Goal: Task Accomplishment & Management: Use online tool/utility

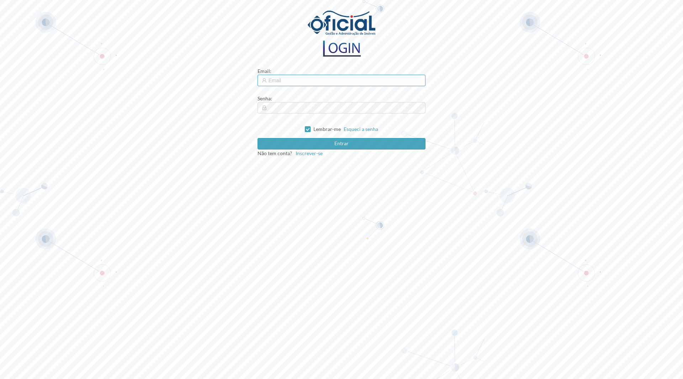
click at [324, 83] on input "text" at bounding box center [341, 80] width 168 height 11
type input "[EMAIL_ADDRESS][DOMAIN_NAME]"
click at [257, 138] on button "Entrar" at bounding box center [341, 143] width 168 height 11
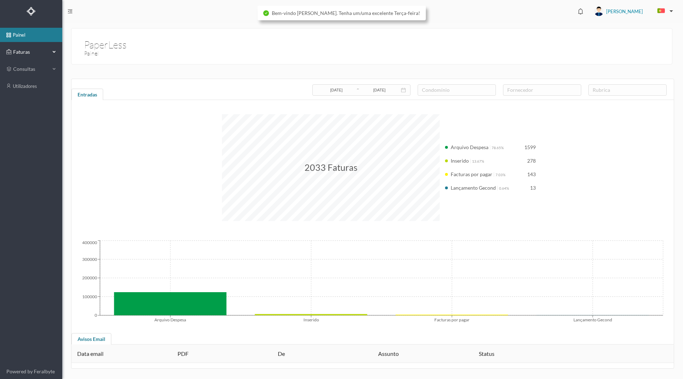
click at [20, 53] on span "Faturas" at bounding box center [30, 51] width 39 height 7
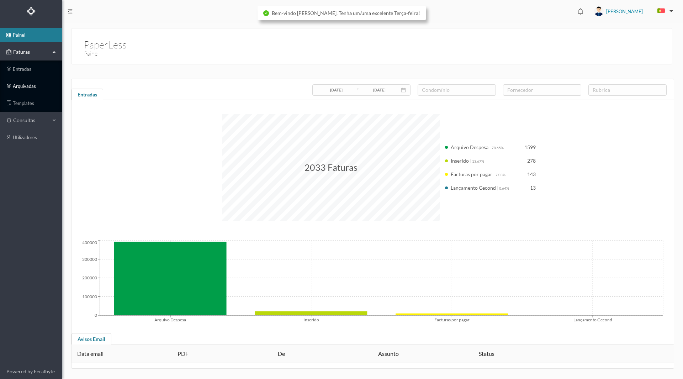
click at [26, 86] on link "arquivadas" at bounding box center [31, 86] width 62 height 14
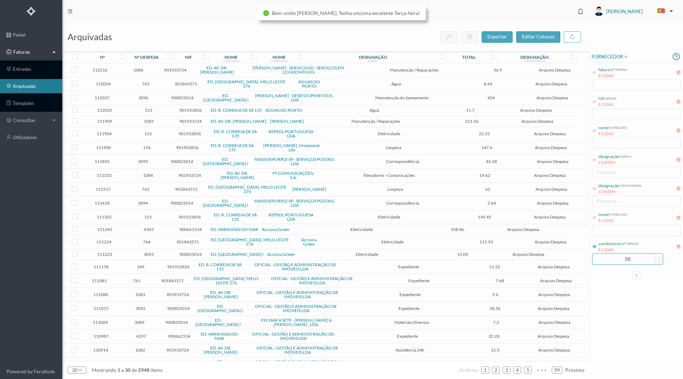
click at [606, 258] on input "58" at bounding box center [627, 258] width 70 height 11
drag, startPoint x: 608, startPoint y: 258, endPoint x: 655, endPoint y: 260, distance: 46.6
click at [655, 260] on div "58" at bounding box center [627, 258] width 71 height 11
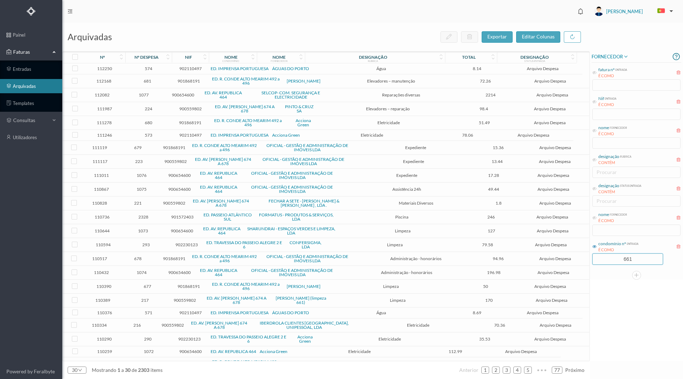
type input "661"
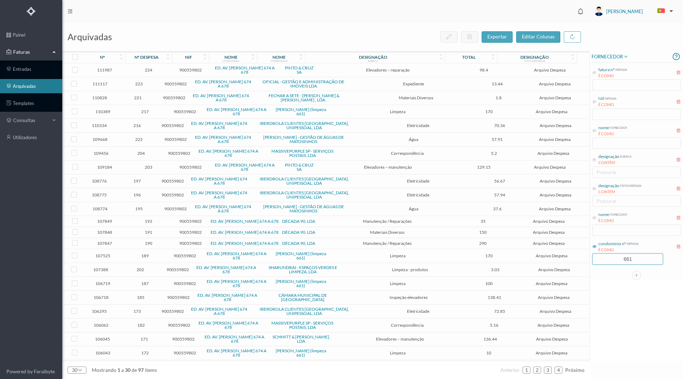
click at [148, 69] on span "224" at bounding box center [148, 69] width 43 height 5
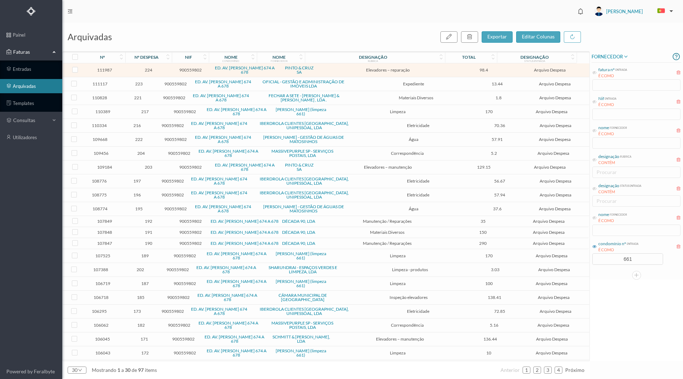
click at [148, 68] on span "224" at bounding box center [148, 69] width 43 height 5
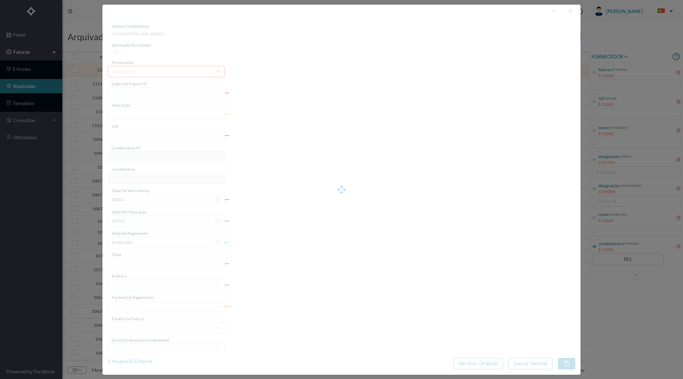
type input "FT FAC.A/51000"
type input "Reparação elevador"
type input "900559802"
type input "[DATE]"
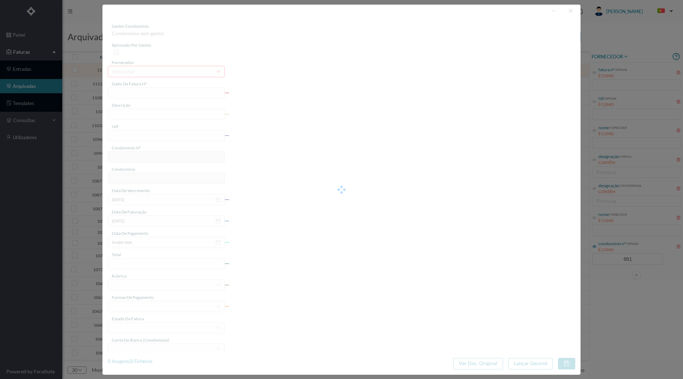
type input "98.40"
type input "661"
type input "ED. AV. [PERSON_NAME] 674 A 678"
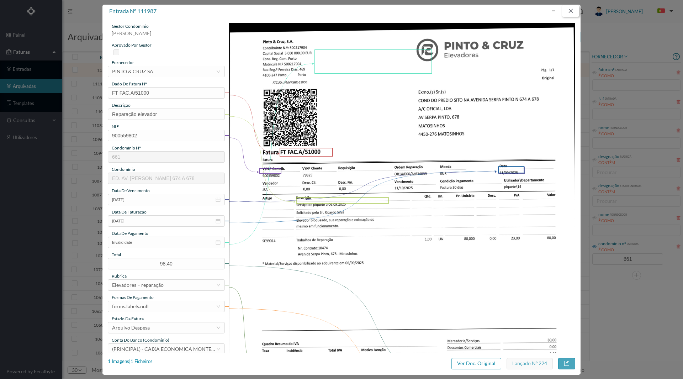
click at [569, 12] on button "button" at bounding box center [570, 10] width 17 height 11
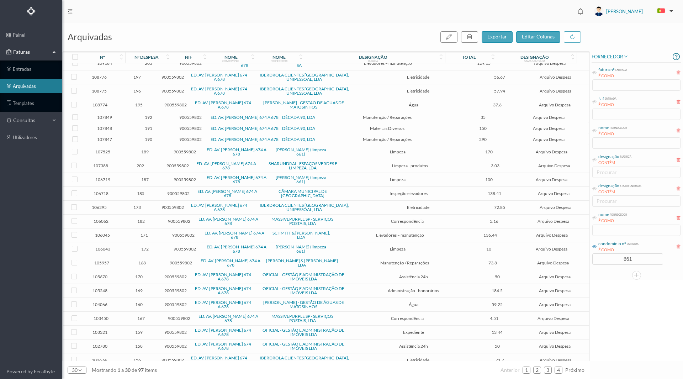
scroll to position [105, 0]
click at [608, 229] on div "nome fornecedor É COMO" at bounding box center [636, 223] width 90 height 27
click at [594, 217] on icon at bounding box center [594, 217] width 4 height 4
click at [600, 228] on input "text" at bounding box center [636, 229] width 88 height 11
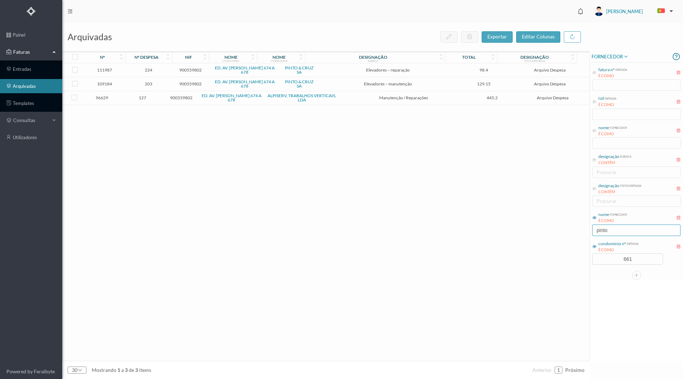
scroll to position [0, 0]
type input "pinto"
click at [146, 81] on span "203" at bounding box center [148, 83] width 43 height 5
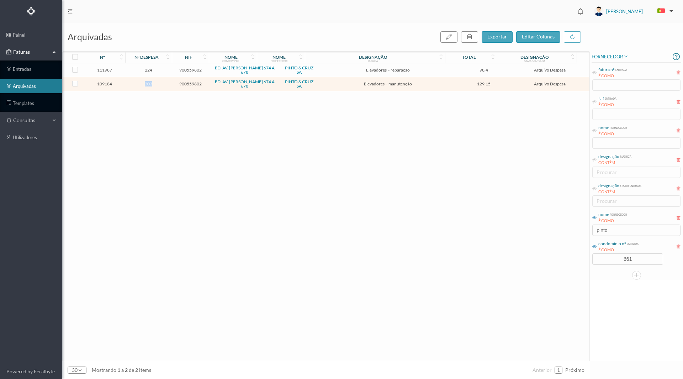
click at [146, 81] on span "203" at bounding box center [148, 83] width 43 height 5
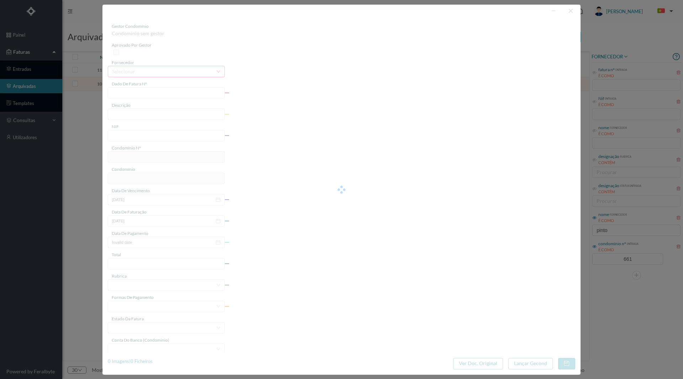
type input "FT FAM.A/261765"
type input "Manutenção elevadores Julho a Setembro 2025"
type input "900559802"
type input "[DATE]"
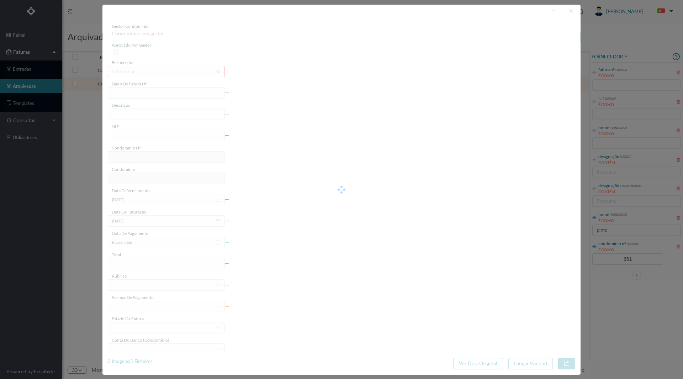
type input "129.15"
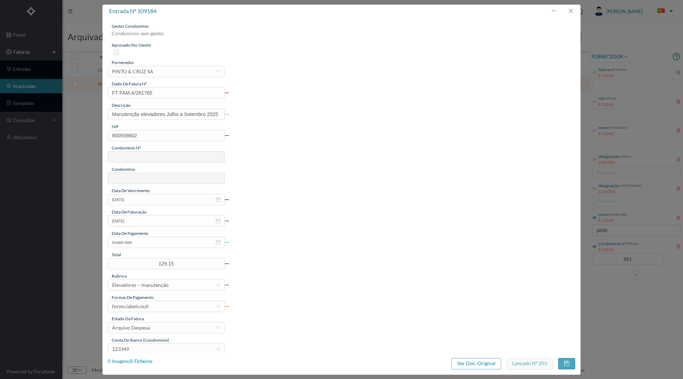
type input "661"
type input "ED. AV. [PERSON_NAME] 674 A 678"
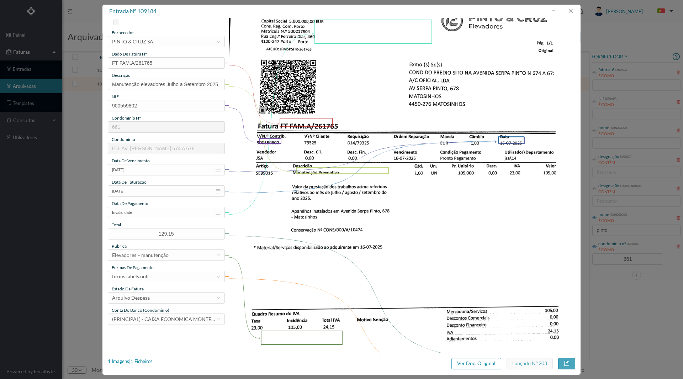
scroll to position [107, 0]
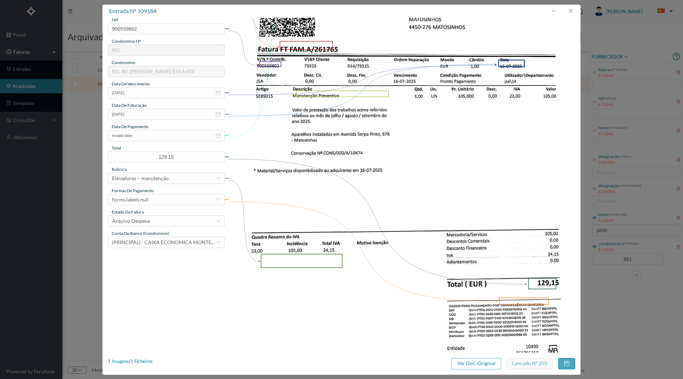
click at [501, 170] on img at bounding box center [402, 161] width 347 height 490
click at [568, 8] on button "button" at bounding box center [570, 10] width 17 height 11
